Goal: Navigation & Orientation: Find specific page/section

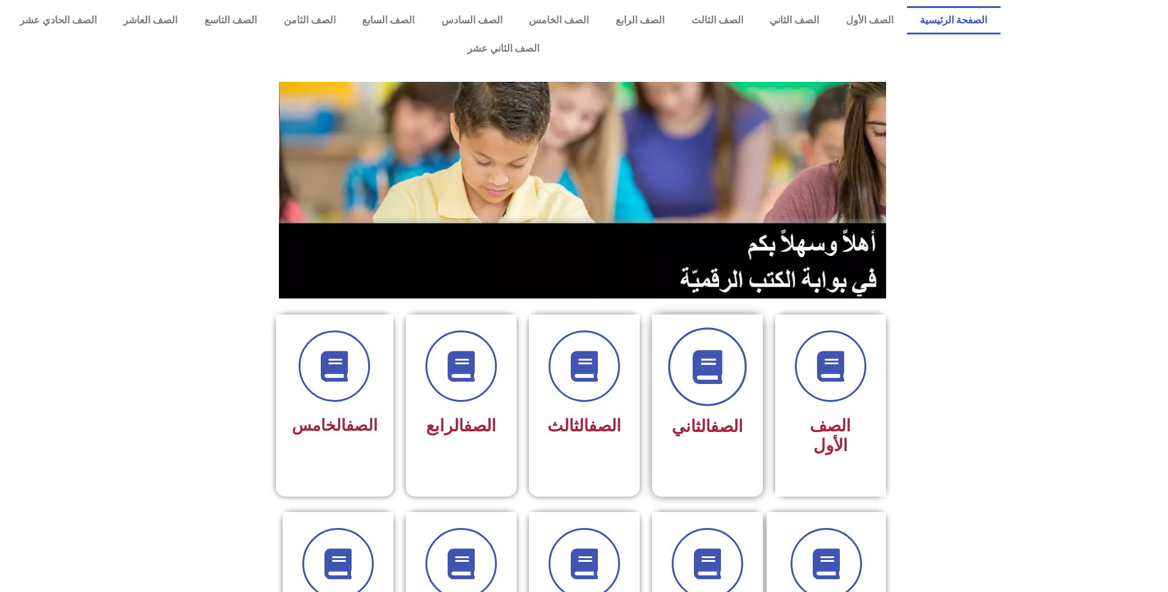
click at [708, 363] on span at bounding box center [707, 367] width 79 height 79
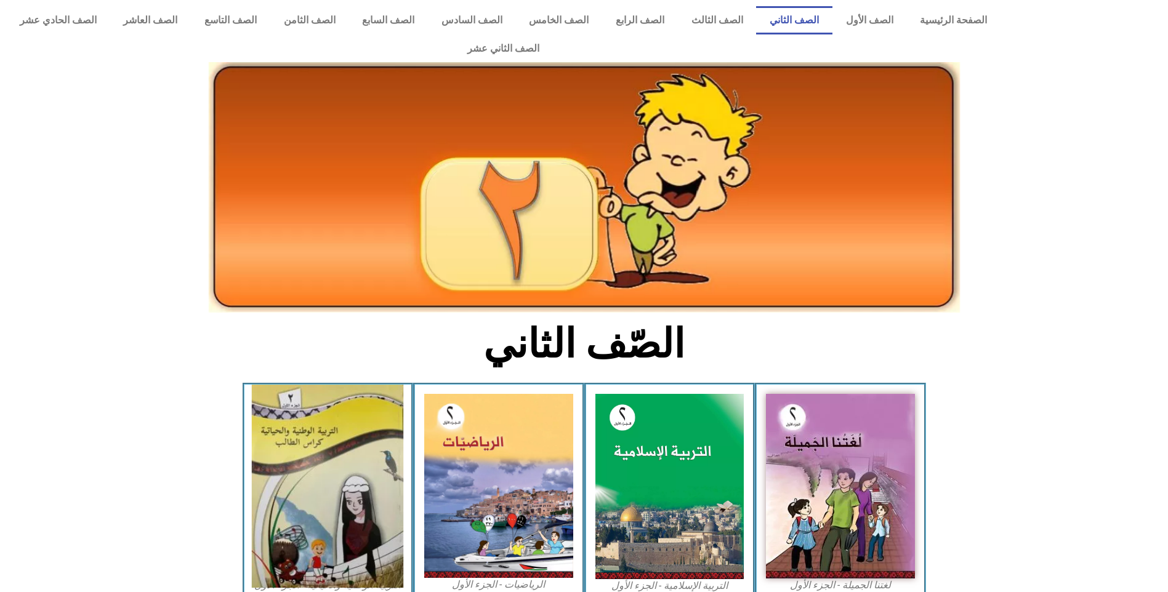
click at [370, 451] on img at bounding box center [328, 486] width 152 height 203
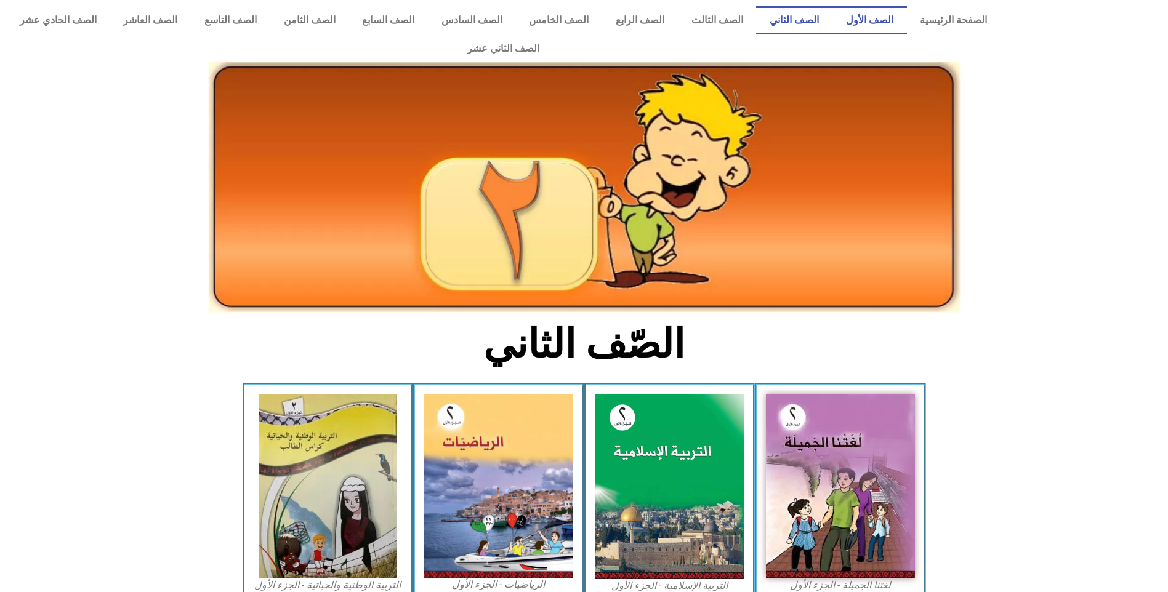
click at [878, 19] on link "الصف الأول" at bounding box center [870, 20] width 75 height 28
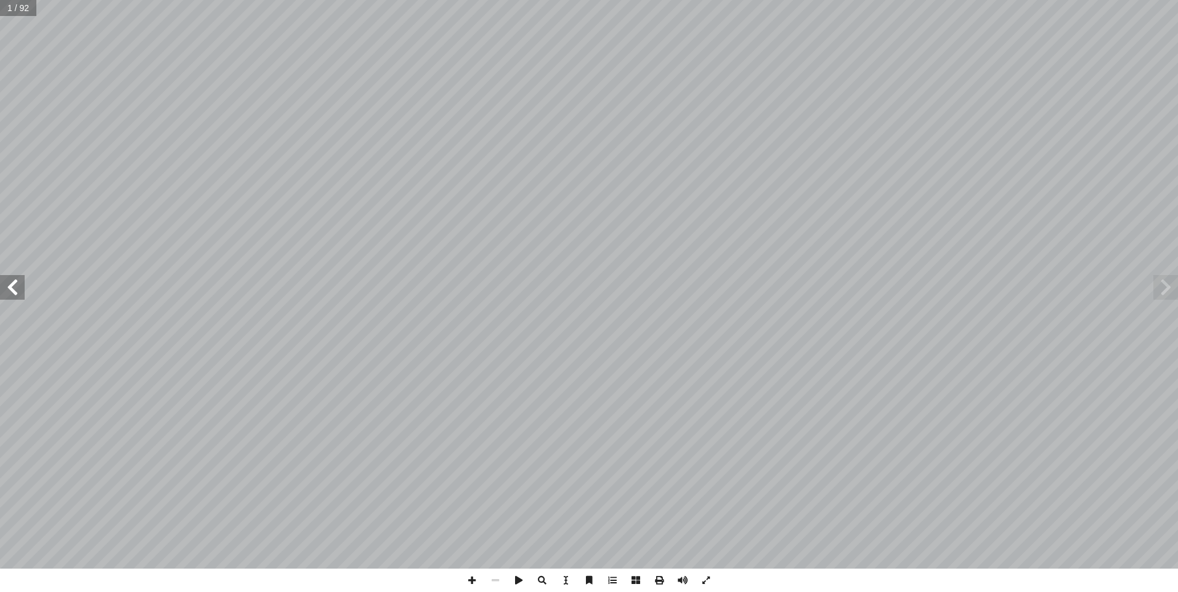
click at [14, 290] on span at bounding box center [12, 287] width 25 height 25
click at [15, 291] on span at bounding box center [12, 287] width 25 height 25
click at [1166, 294] on span at bounding box center [1165, 287] width 25 height 25
click at [18, 293] on span at bounding box center [12, 287] width 25 height 25
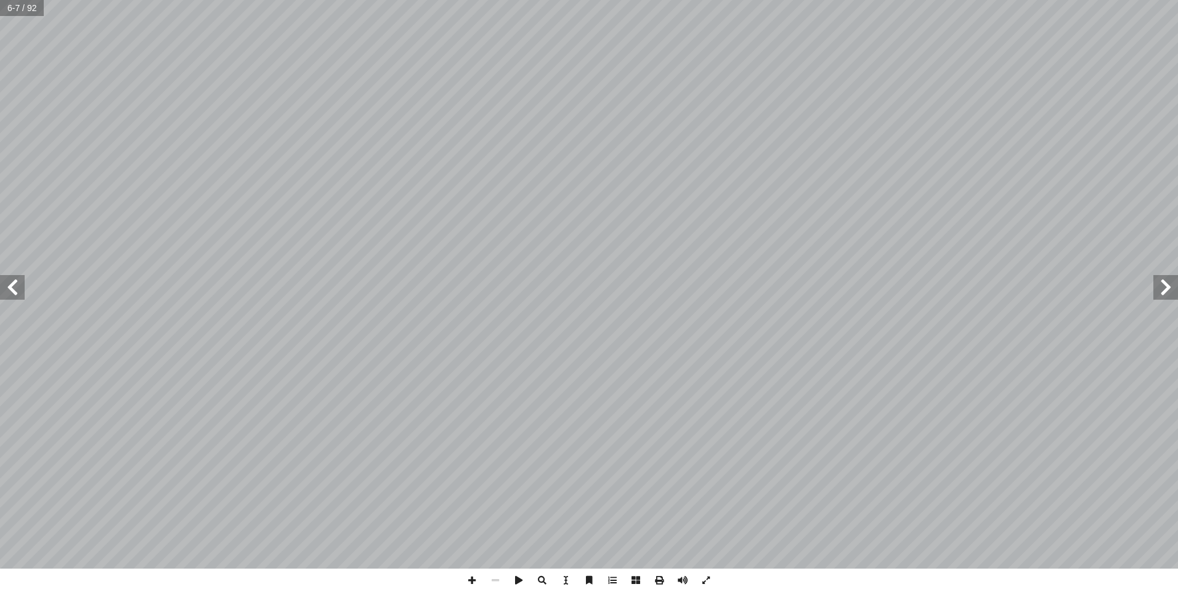
click at [18, 293] on span at bounding box center [12, 287] width 25 height 25
click at [10, 286] on span at bounding box center [12, 287] width 25 height 25
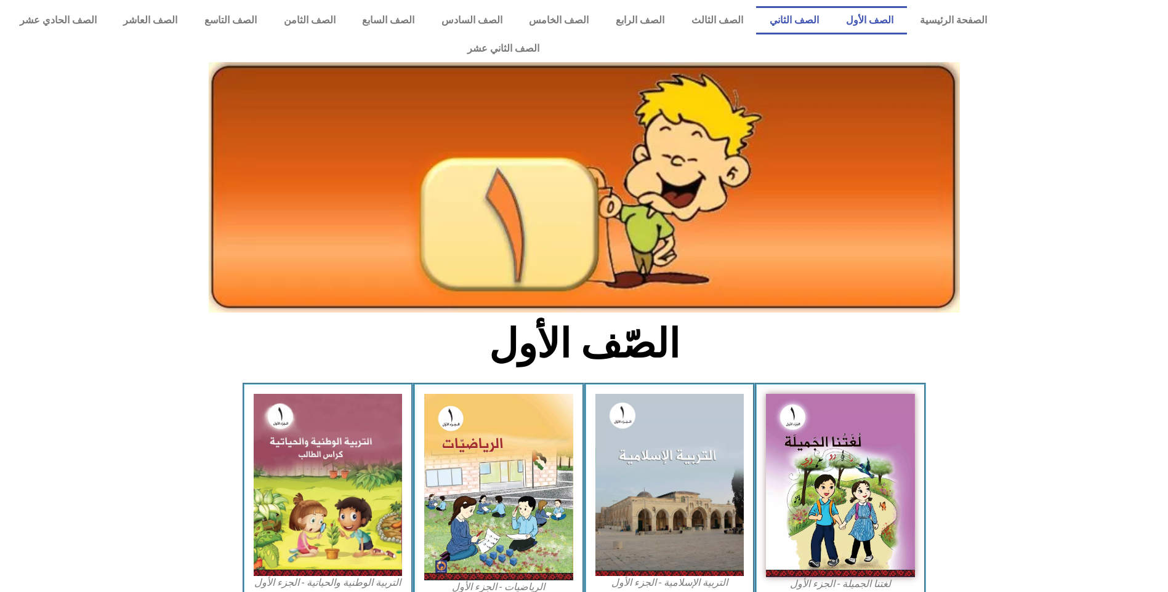
click at [804, 18] on link "الصف الثاني" at bounding box center [794, 20] width 76 height 28
